Goal: Find specific page/section: Find specific page/section

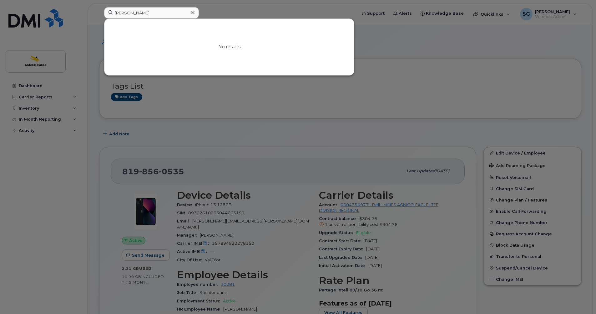
click at [157, 13] on input "darcy" at bounding box center [151, 12] width 95 height 11
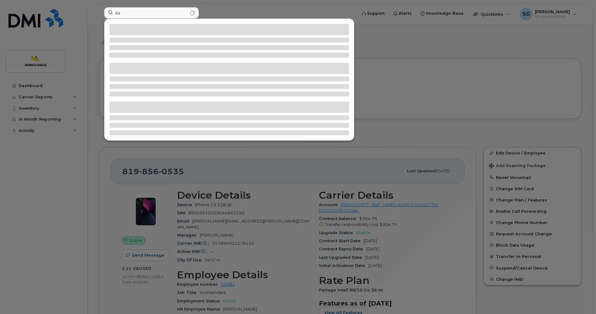
type input "d"
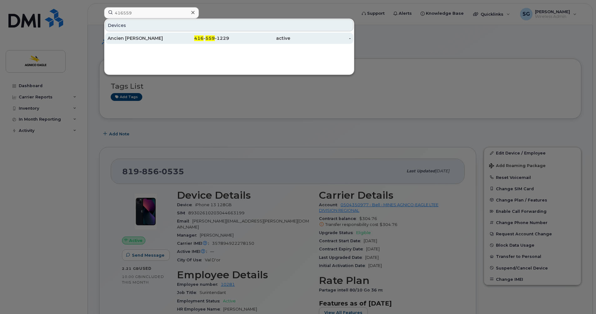
type input "416559"
click at [223, 40] on div "416 - 559 -1229" at bounding box center [199, 38] width 61 height 6
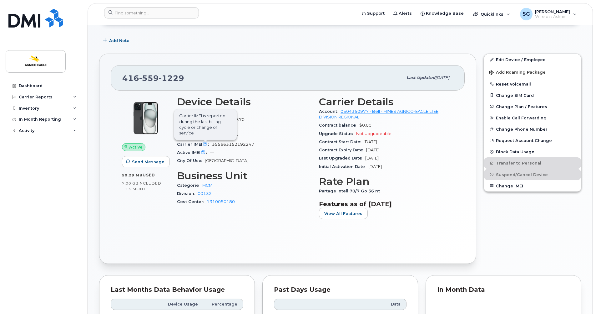
scroll to position [94, 0]
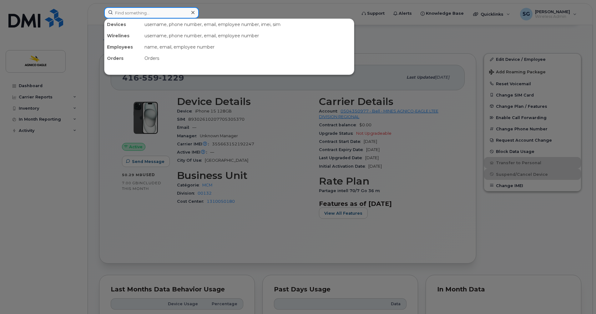
click at [119, 11] on input at bounding box center [151, 12] width 95 height 11
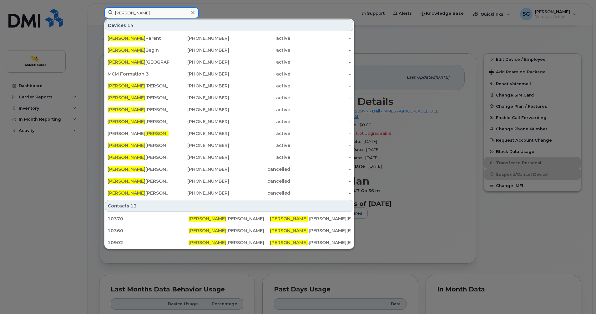
type input "[PERSON_NAME]"
click at [192, 10] on icon at bounding box center [193, 12] width 3 height 5
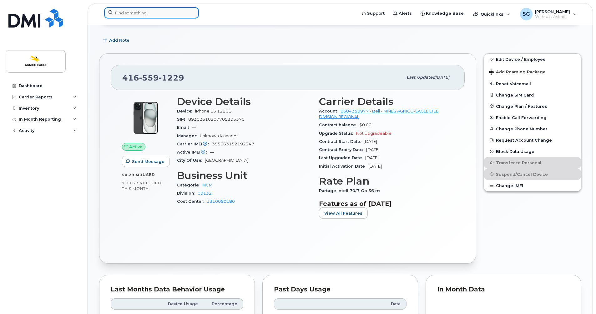
click at [176, 11] on input at bounding box center [151, 12] width 95 height 11
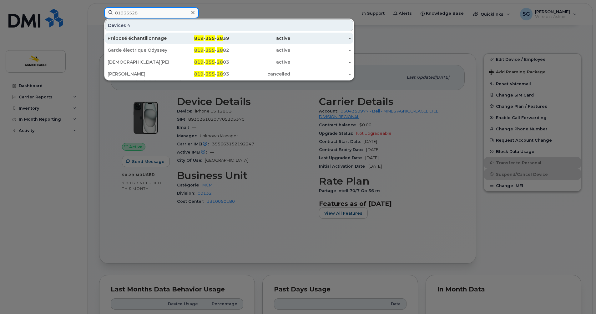
type input "81935528"
click at [223, 39] on span "28" at bounding box center [220, 38] width 6 height 6
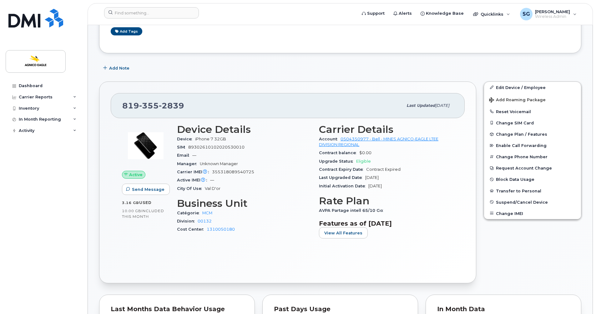
scroll to position [83, 0]
